Goal: Task Accomplishment & Management: Use online tool/utility

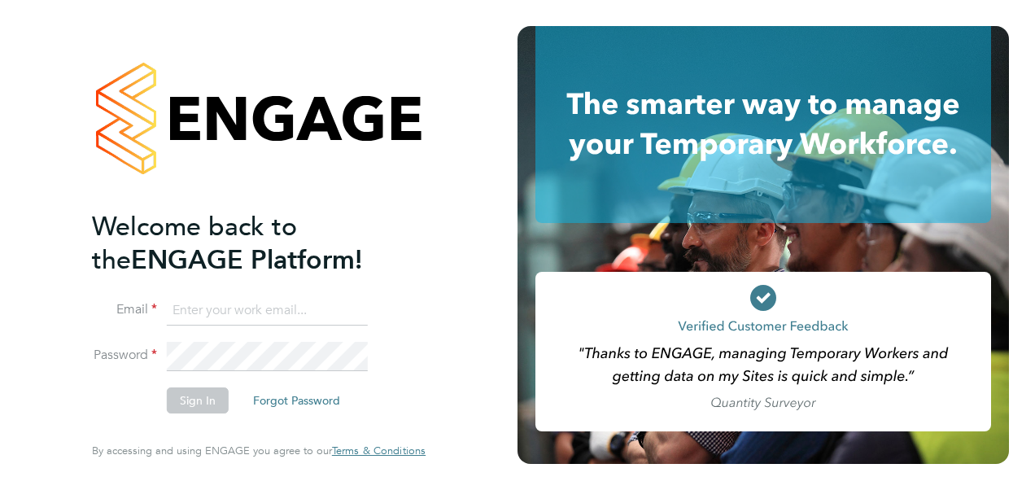
type input "[PERSON_NAME][EMAIL_ADDRESS][PERSON_NAME][DOMAIN_NAME]"
click at [212, 402] on button "Sign In" at bounding box center [198, 400] width 62 height 26
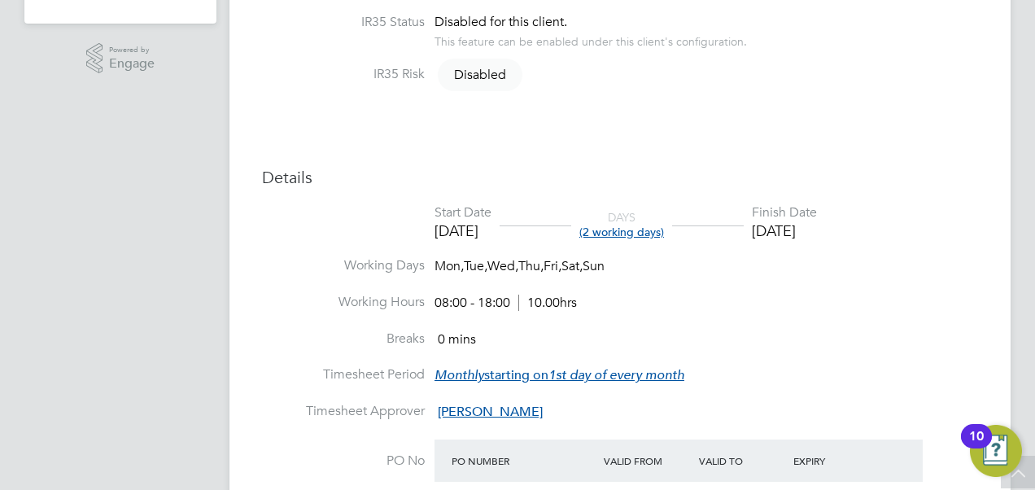
scroll to position [590, 0]
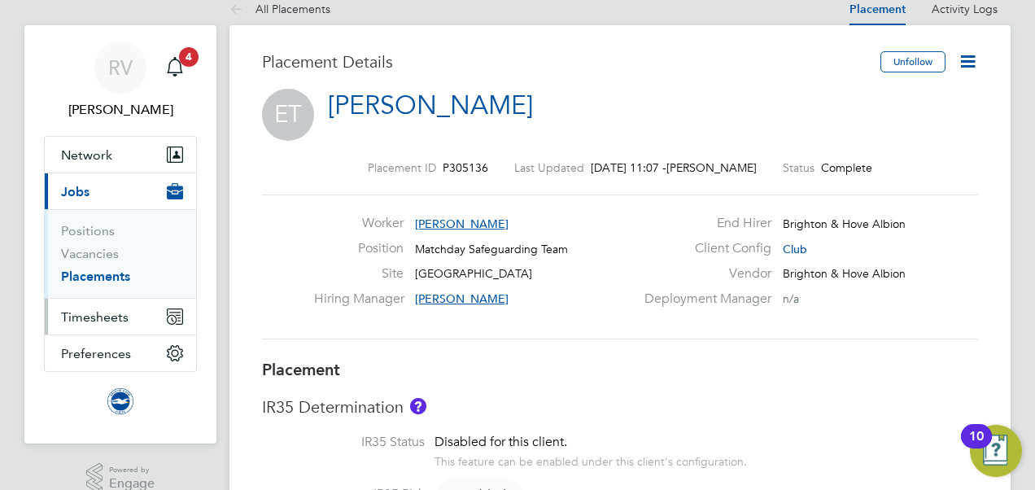
click at [101, 309] on span "Timesheets" at bounding box center [95, 316] width 68 height 15
click at [120, 317] on span "Timesheets" at bounding box center [95, 316] width 68 height 15
